Goal: Find specific page/section: Find specific page/section

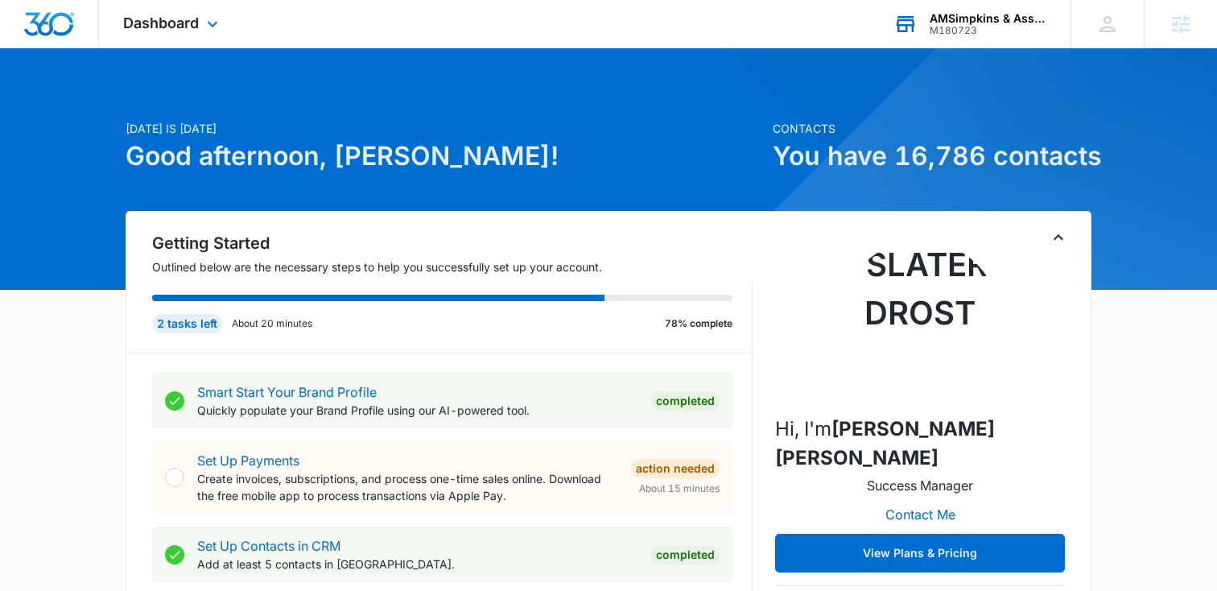
click at [1007, 20] on div "AMSimpkins & Associates" at bounding box center [987, 18] width 117 height 13
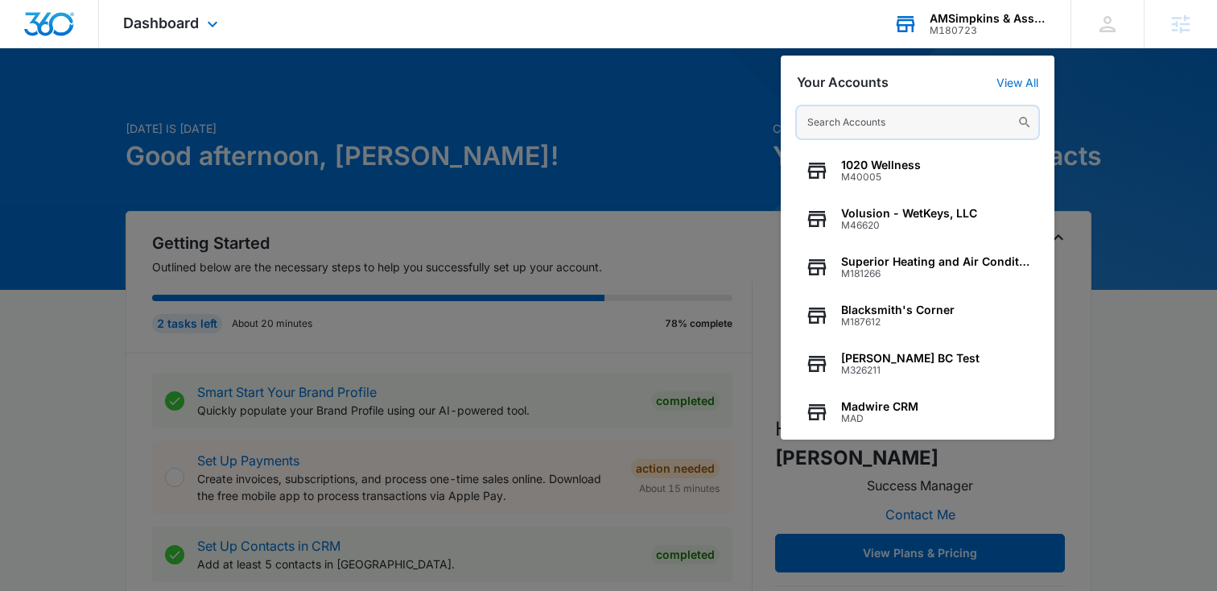
click at [891, 133] on input "text" at bounding box center [917, 122] width 241 height 32
paste input "M310775"
type input "M310775"
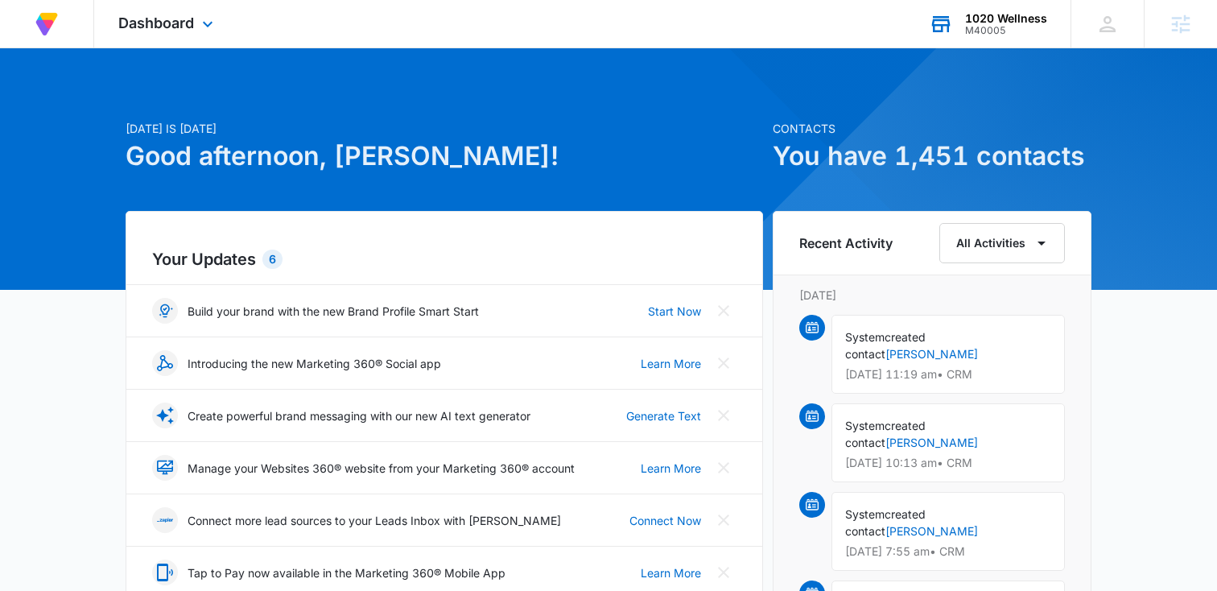
click at [985, 27] on div "M40005" at bounding box center [1006, 30] width 82 height 11
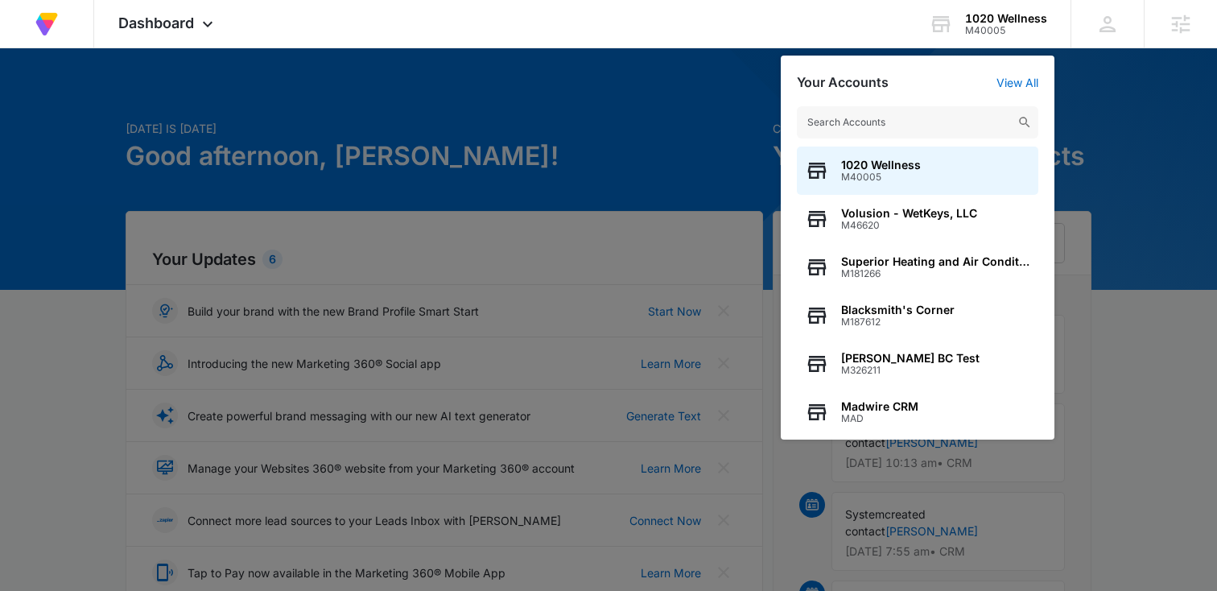
click at [863, 116] on input "text" at bounding box center [917, 122] width 241 height 32
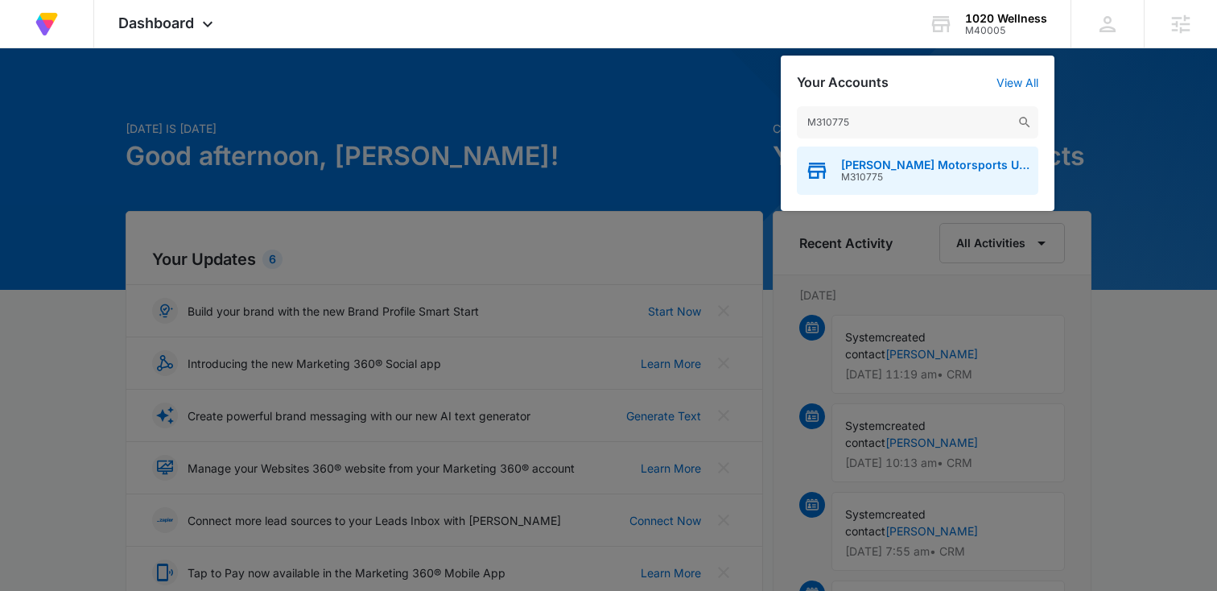
type input "M310775"
click at [875, 188] on div "[PERSON_NAME] Motorsports USA, LLC M310775" at bounding box center [917, 170] width 241 height 48
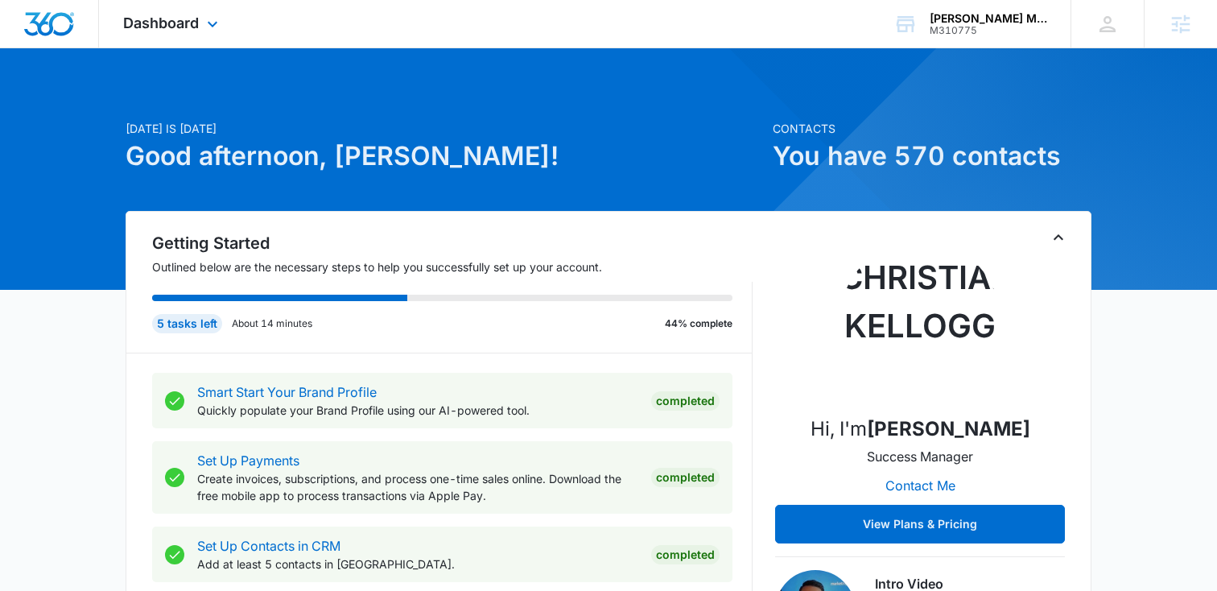
click at [244, 23] on div "Dashboard Apps Reputation Websites Forms CRM Email Social Shop Content Ads Inte…" at bounding box center [172, 23] width 147 height 47
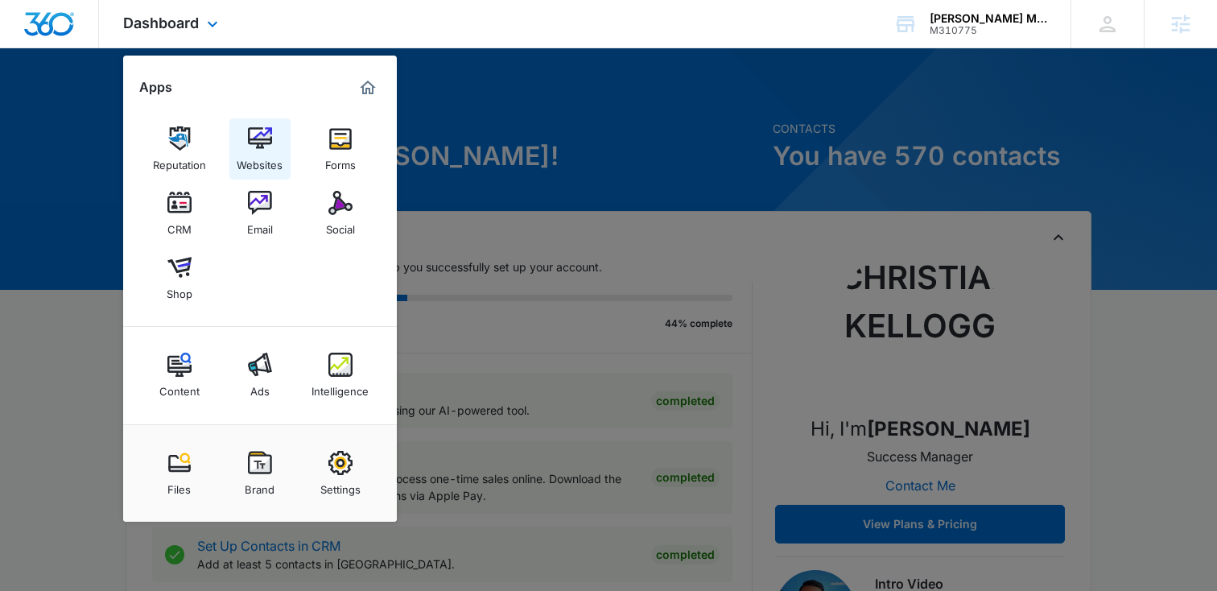
click at [261, 146] on img at bounding box center [260, 138] width 24 height 24
